Goal: Obtain resource: Download file/media

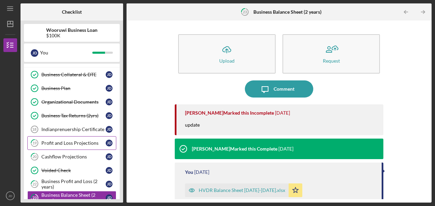
click at [71, 145] on link "19 Profit and Loss Projections [PERSON_NAME]" at bounding box center [71, 143] width 89 height 14
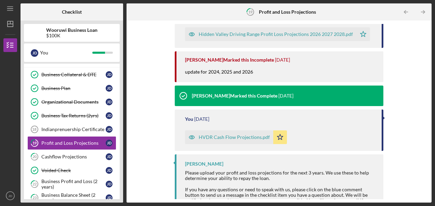
scroll to position [116, 0]
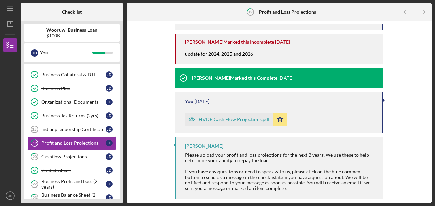
click at [232, 123] on div "HVDR Cash Flow Projections.pdf" at bounding box center [229, 119] width 88 height 14
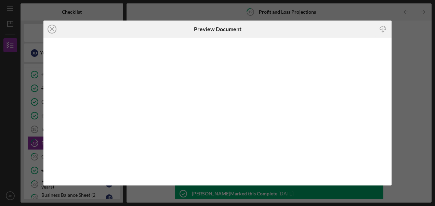
scroll to position [116, 0]
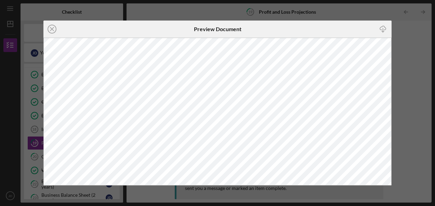
click at [421, 73] on div "Icon/Close Preview Document Icon/Download" at bounding box center [217, 103] width 435 height 206
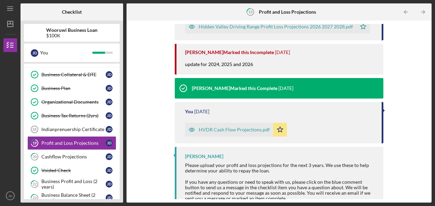
scroll to position [106, 0]
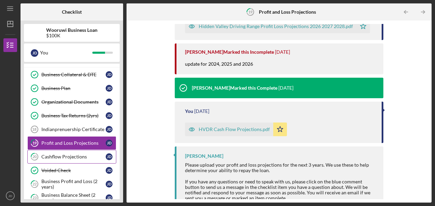
click at [69, 154] on div "Cashflow Projections" at bounding box center [73, 156] width 64 height 5
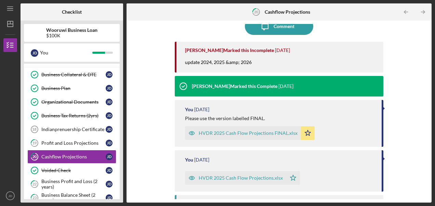
scroll to position [63, 0]
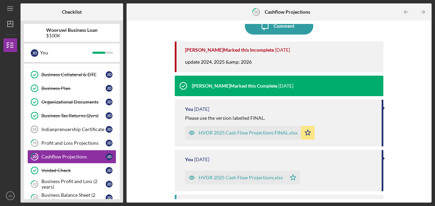
click at [238, 134] on div "HVDR 2025 Cash Flow Projections FINAL.xlsx" at bounding box center [248, 132] width 99 height 5
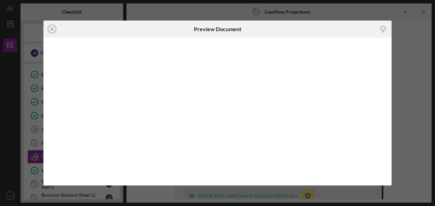
scroll to position [3, 0]
click at [415, 96] on div "Icon/Close Preview Document Icon/Download" at bounding box center [217, 103] width 435 height 206
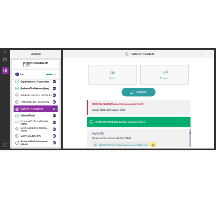
scroll to position [59, 0]
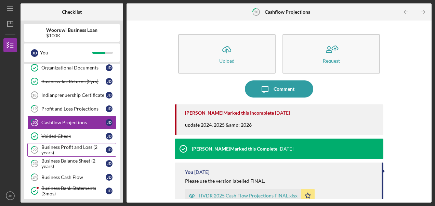
click at [68, 146] on div "Business Profit and Loss (2 years)" at bounding box center [73, 149] width 64 height 11
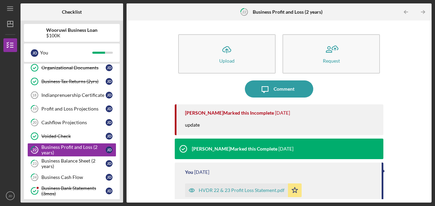
click at [225, 187] on div "HVDR 22 & 23 Profit Loss Statement.pdf" at bounding box center [242, 189] width 86 height 5
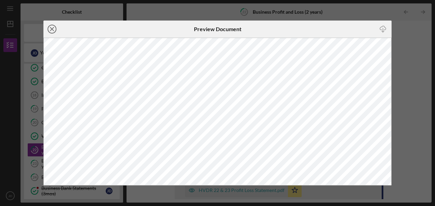
click at [53, 28] on line at bounding box center [51, 28] width 3 height 3
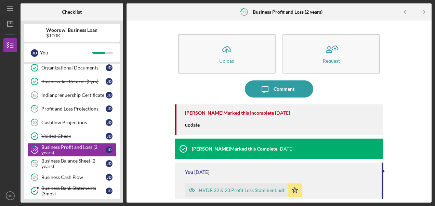
click at [217, 187] on div "HVDR 22 & 23 Profit Loss Statement.pdf" at bounding box center [236, 190] width 103 height 14
